Goal: Communication & Community: Participate in discussion

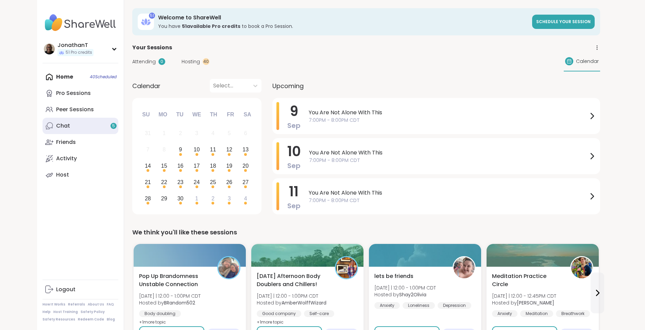
click at [95, 125] on link "Chat 5" at bounding box center [81, 126] width 76 height 16
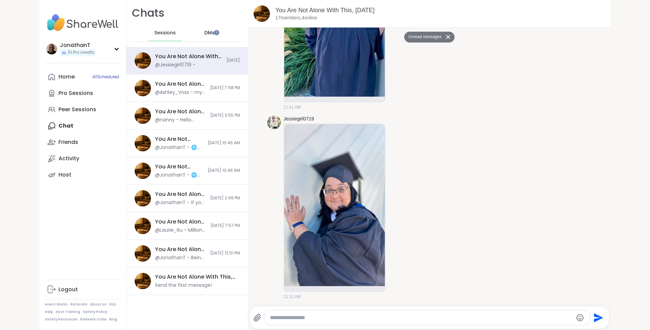
click at [204, 31] on span "DMs" at bounding box center [209, 33] width 10 height 7
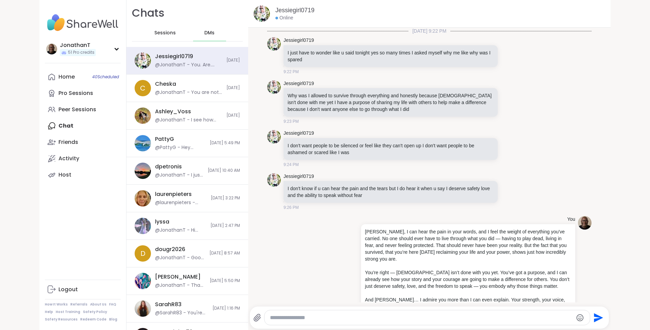
scroll to position [6729, 0]
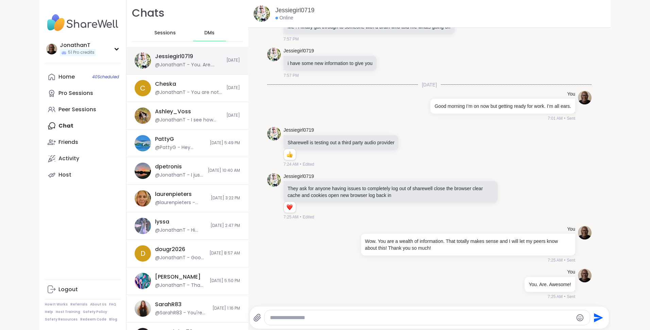
click at [171, 57] on div "Jessiegirl0719" at bounding box center [174, 56] width 38 height 7
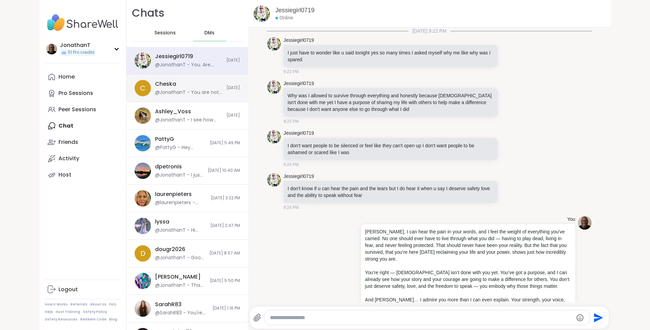
scroll to position [6729, 0]
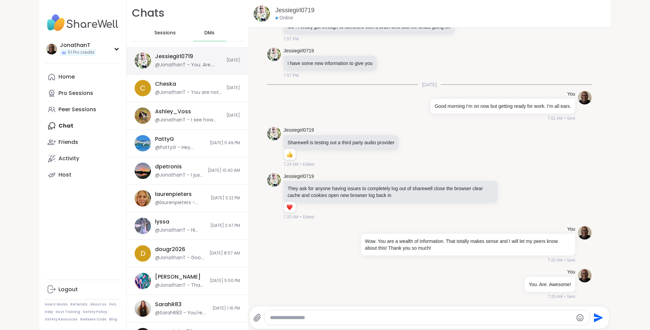
click at [200, 63] on div "@JonathanT - You. Are. Awesome!" at bounding box center [188, 65] width 67 height 7
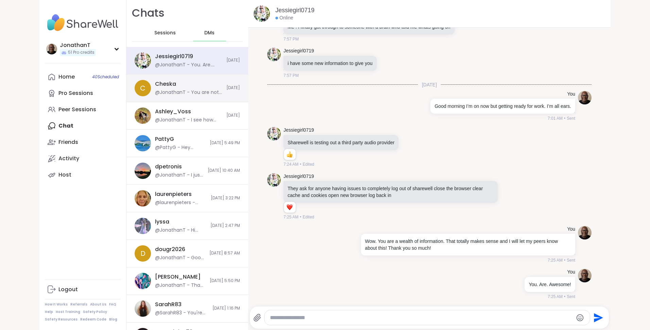
click at [192, 83] on div "Cheska @JonathanT - You are not messing up. You’re just tired — that happens wh…" at bounding box center [188, 88] width 67 height 16
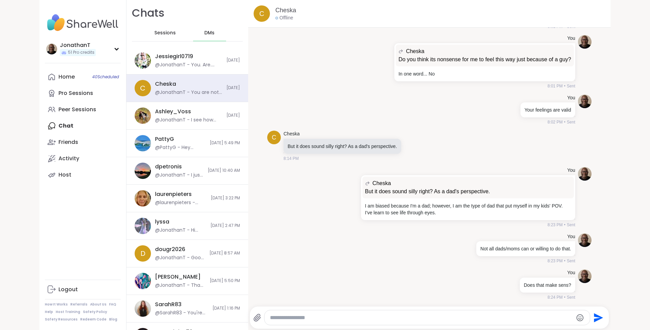
scroll to position [6409, 0]
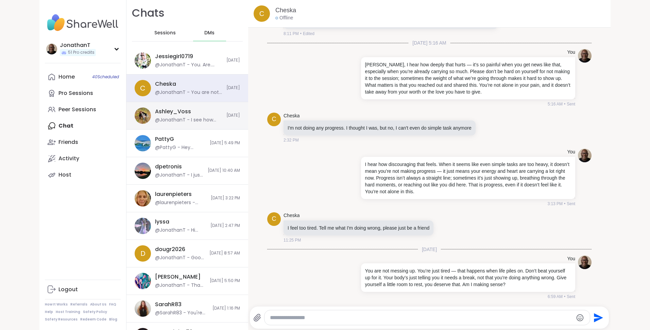
click at [206, 112] on div "Ashley_Voss @JonathanT - I see how you keep showing up for yourself daily — tha…" at bounding box center [188, 116] width 67 height 16
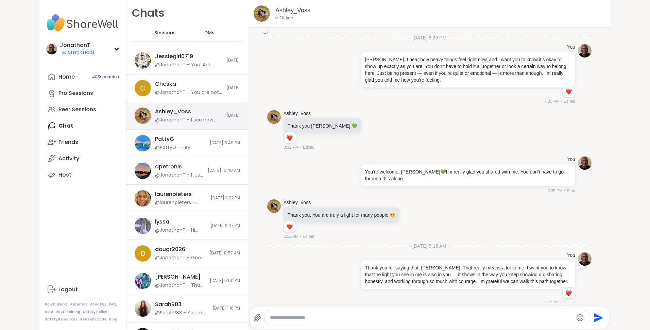
scroll to position [3765, 0]
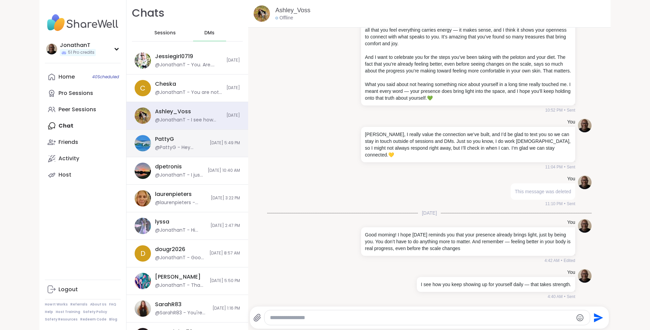
click at [184, 139] on div "PattyG @PattyG - Hey there! I’m not going to attend tonight. Got all my shots t…" at bounding box center [180, 143] width 51 height 16
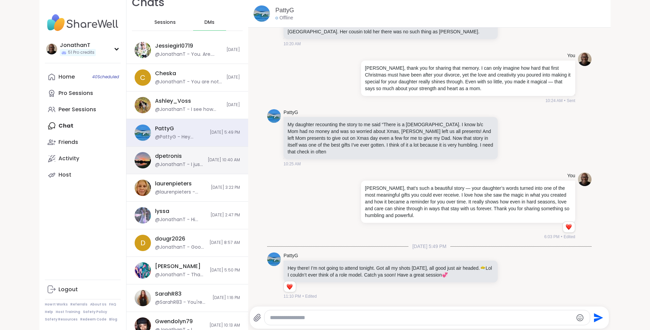
scroll to position [0, 0]
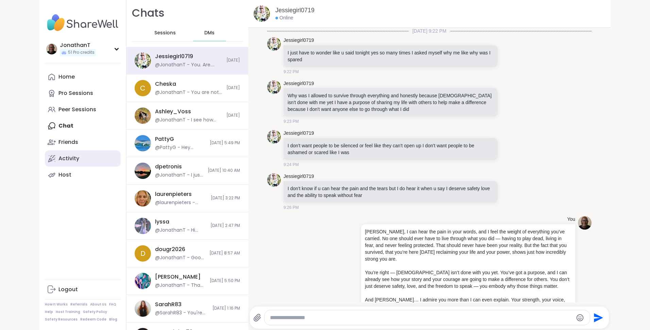
click at [68, 162] on div "Activity" at bounding box center [68, 158] width 21 height 7
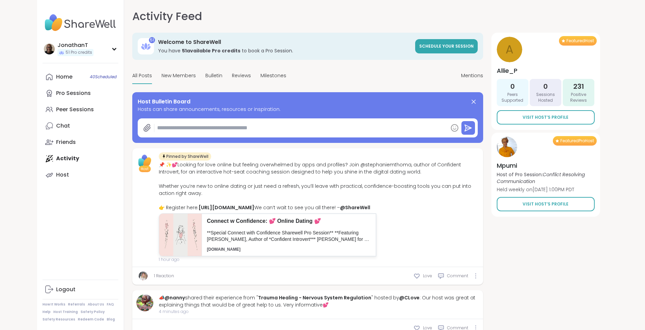
click at [228, 124] on textarea at bounding box center [300, 128] width 293 height 14
paste textarea "**********"
type textarea "*"
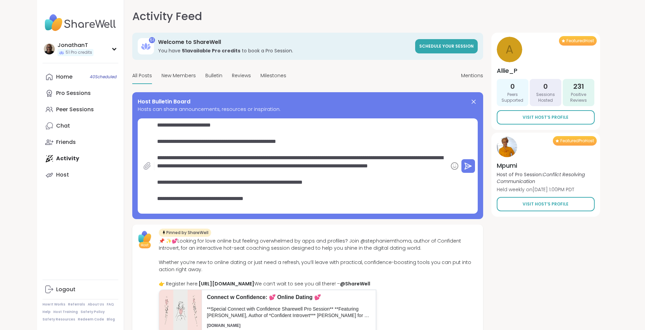
type textarea "**********"
click at [144, 165] on icon at bounding box center [147, 166] width 8 height 8
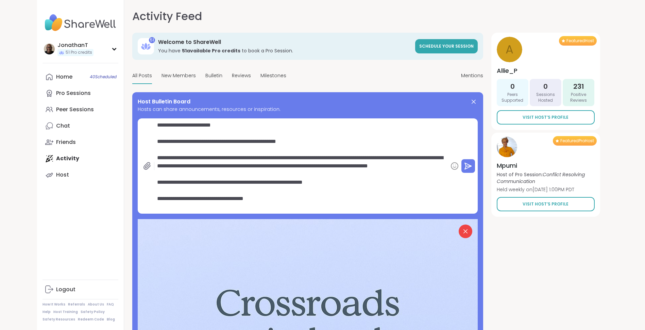
type textarea "*"
type textarea "**********"
click at [151, 124] on div "**********" at bounding box center [293, 165] width 310 height 95
click at [157, 125] on textarea "**********" at bounding box center [300, 165] width 293 height 95
click at [469, 169] on icon at bounding box center [468, 166] width 8 height 8
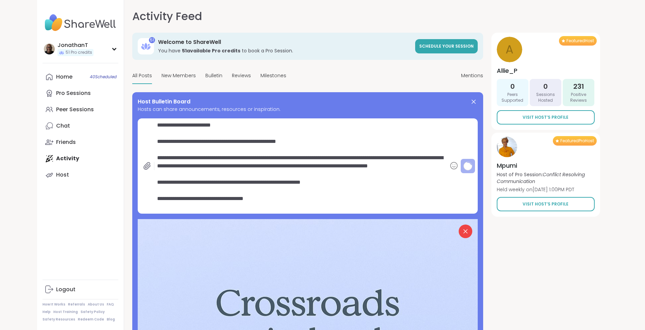
type textarea "*"
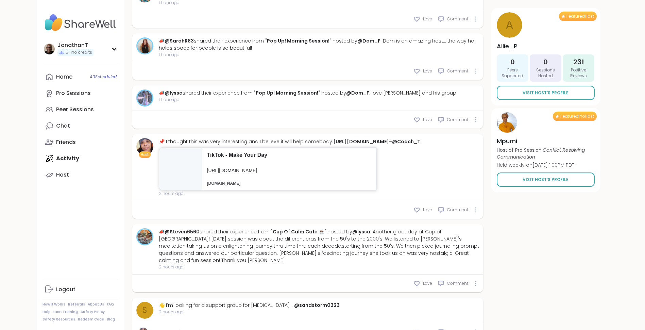
scroll to position [1020, 0]
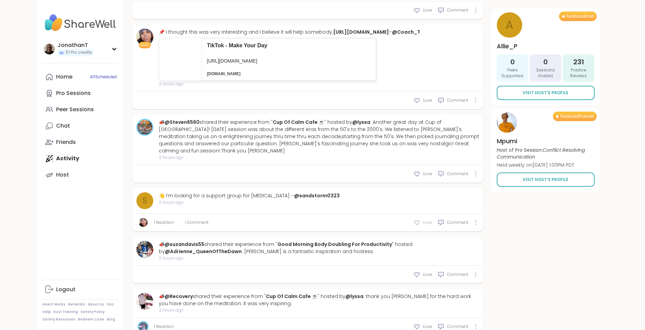
click at [418, 226] on icon at bounding box center [417, 222] width 7 height 7
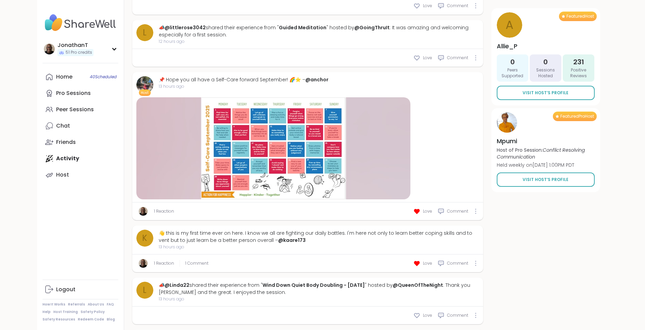
scroll to position [2187, 0]
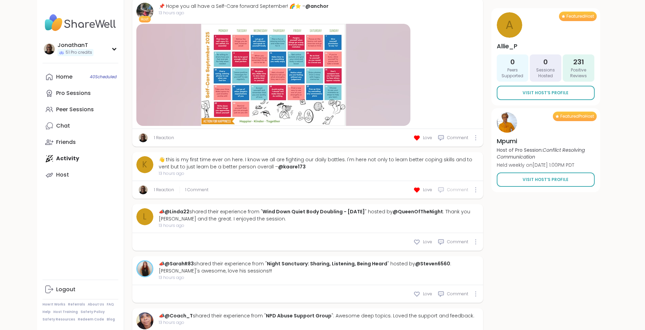
click at [452, 193] on span "Comment" at bounding box center [457, 190] width 21 height 6
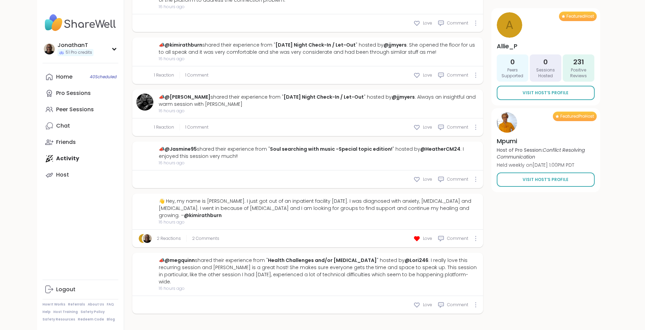
scroll to position [2354, 0]
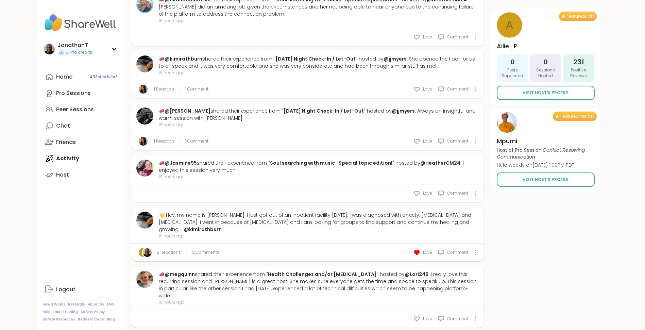
click at [453, 249] on div "r 2 Reactions 2 Comments Love Comment" at bounding box center [307, 252] width 351 height 18
click at [449, 249] on span "Comment" at bounding box center [457, 252] width 21 height 6
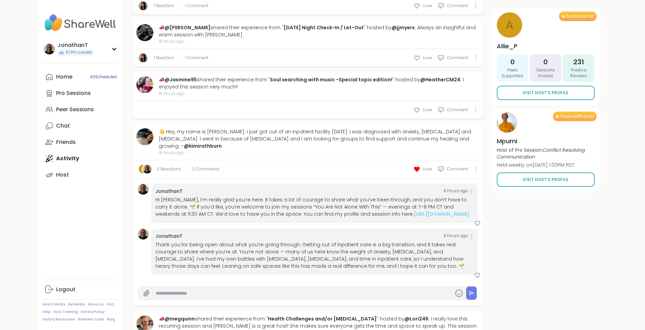
scroll to position [2524, 0]
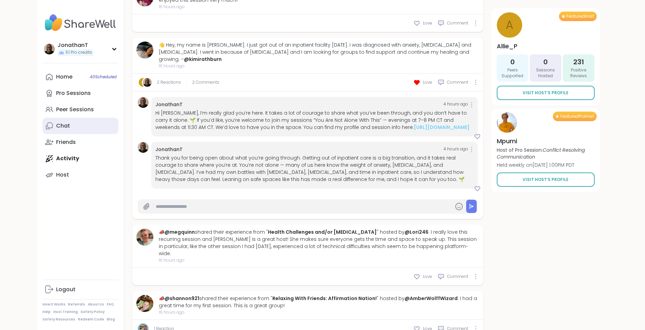
click at [69, 129] on div "Chat" at bounding box center [63, 125] width 14 height 7
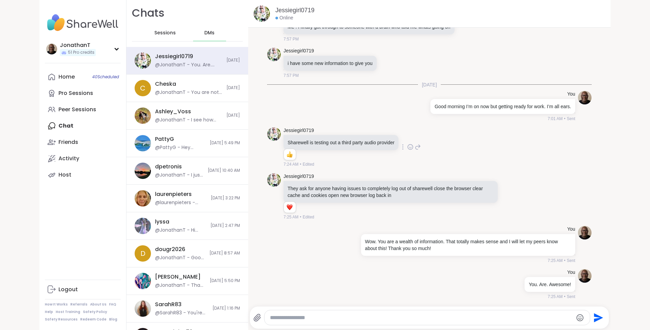
scroll to position [12270, 0]
